Goal: Obtain resource: Download file/media

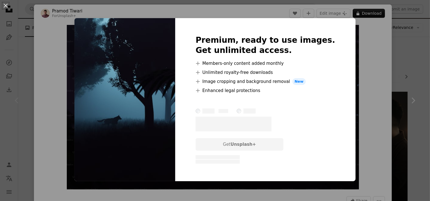
scroll to position [34, 0]
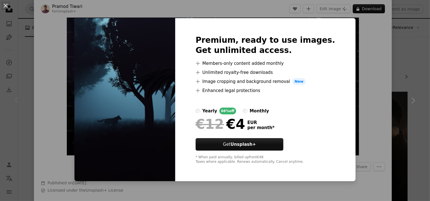
click at [369, 46] on div "An X shape Premium, ready to use images. Get unlimited access. A plus sign Memb…" at bounding box center [215, 100] width 430 height 201
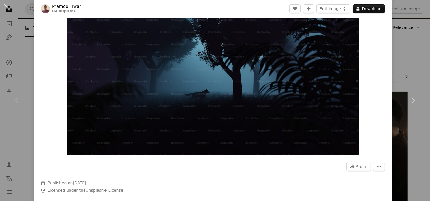
click at [367, 15] on header "[PERSON_NAME] For Unsplash+ A heart A plus sign Edit image Plus sign for Unspla…" at bounding box center [213, 9] width 358 height 18
click at [369, 12] on button "A lock Download" at bounding box center [369, 8] width 32 height 9
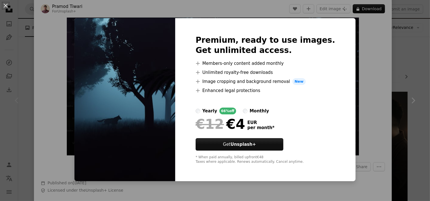
click at [362, 45] on div "An X shape Premium, ready to use images. Get unlimited access. A plus sign Memb…" at bounding box center [215, 100] width 430 height 201
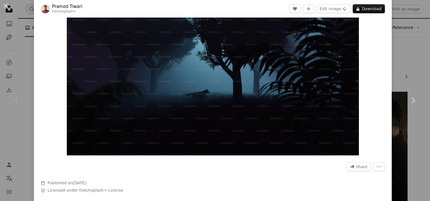
click at [221, 175] on div at bounding box center [213, 175] width 344 height 9
